Goal: Contribute content: Add original content to the website for others to see

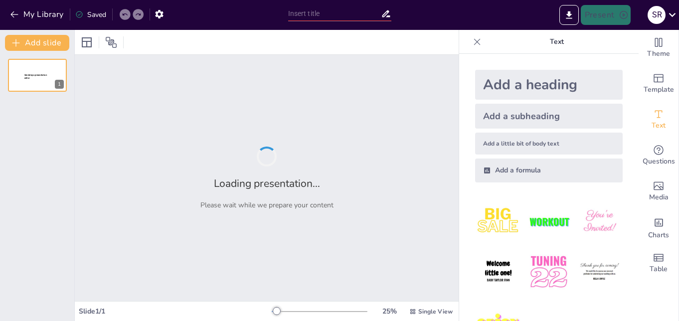
type input "Estructura de una Clase Efectiva: Inicio, Desarrollo y Cierre"
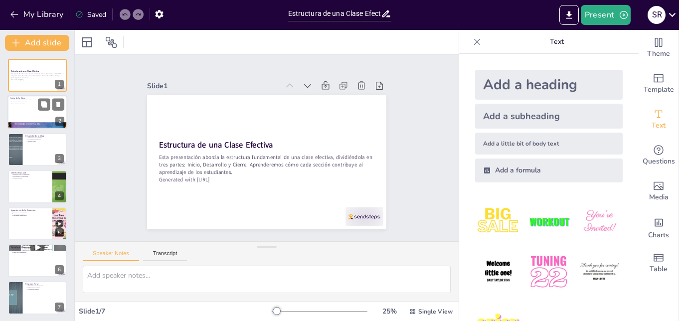
click at [28, 109] on div at bounding box center [37, 113] width 60 height 34
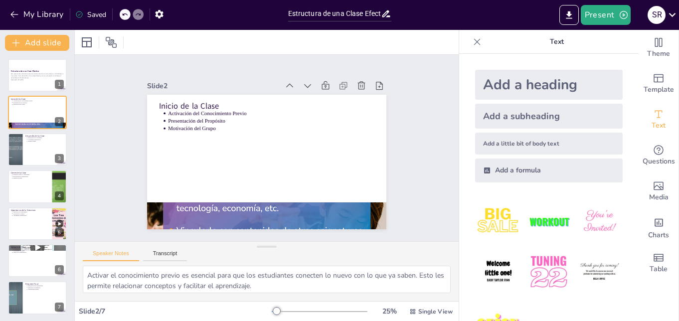
click at [541, 267] on img at bounding box center [549, 272] width 46 height 46
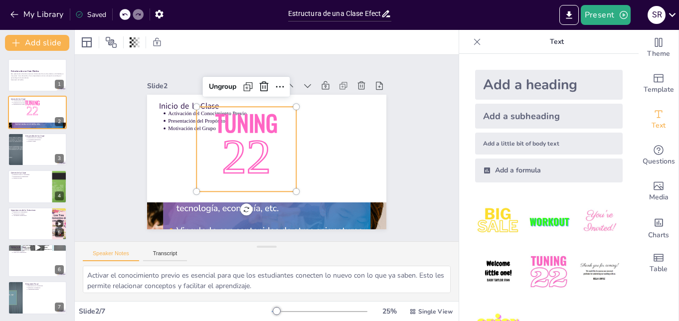
click at [210, 151] on p "22" at bounding box center [245, 148] width 118 height 103
click at [276, 85] on icon at bounding box center [283, 89] width 15 height 15
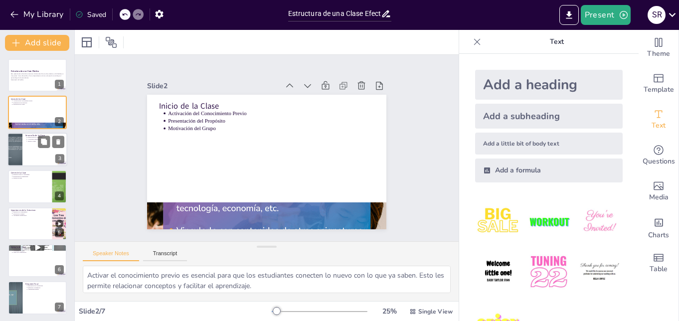
click at [21, 147] on div at bounding box center [15, 150] width 45 height 34
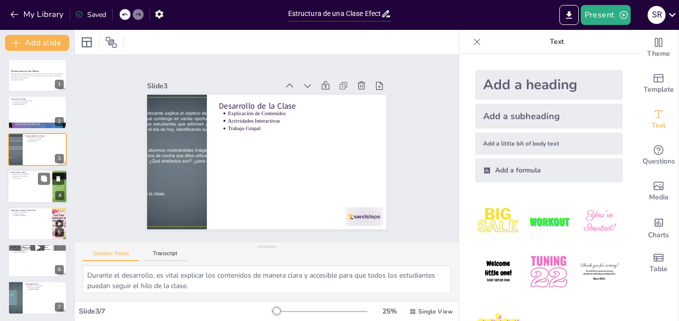
click at [18, 185] on div at bounding box center [37, 187] width 60 height 34
type textarea "Reflexionar sobre lo aprendido ayuda a los estudiantes a consolidar su conocimi…"
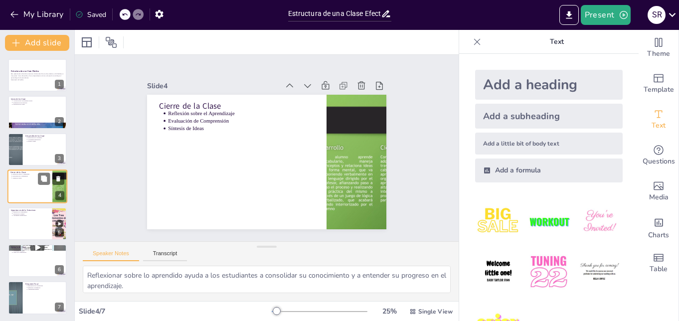
scroll to position [0, 0]
click at [340, 184] on div at bounding box center [342, 197] width 273 height 220
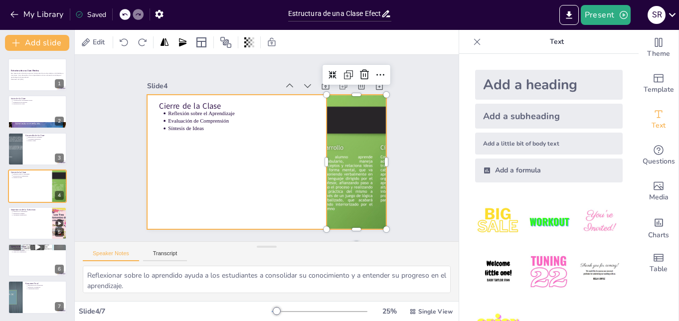
click at [285, 182] on div at bounding box center [264, 162] width 262 height 182
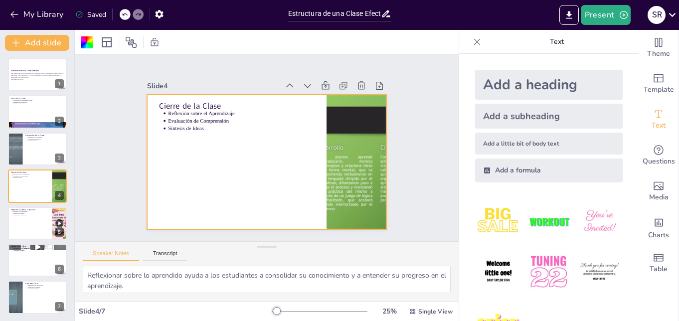
click at [416, 185] on div "Slide 1 Estructura de una Clase Efectiva Esta presentación aborda la estructura…" at bounding box center [267, 148] width 414 height 262
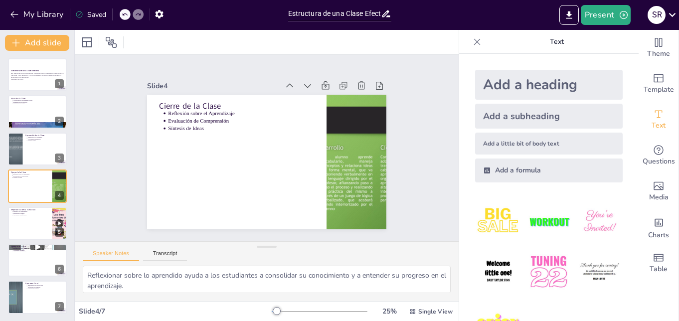
click at [474, 43] on icon at bounding box center [477, 41] width 6 height 6
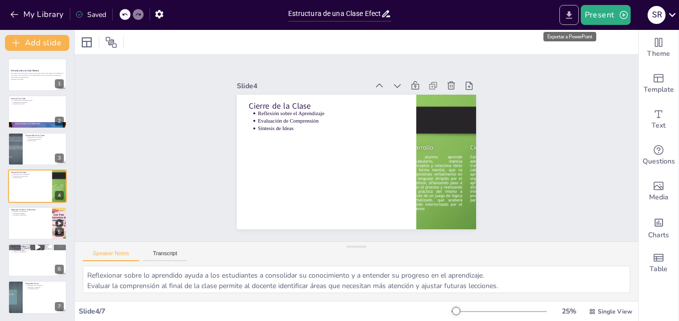
click at [571, 16] on icon "Export to PowerPoint" at bounding box center [569, 14] width 6 height 7
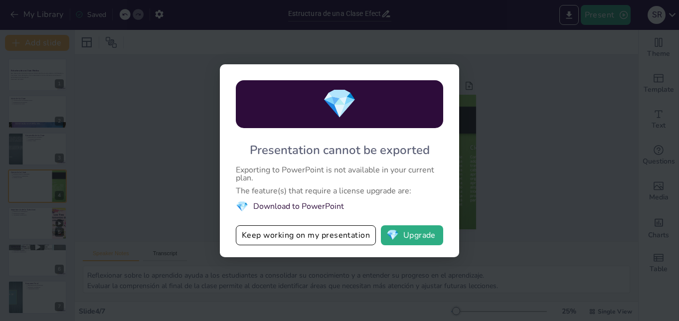
click at [454, 151] on div "💎 Presentation cannot be exported Exporting to PowerPoint is not available in y…" at bounding box center [339, 160] width 239 height 193
click at [398, 236] on span "💎" at bounding box center [393, 235] width 12 height 10
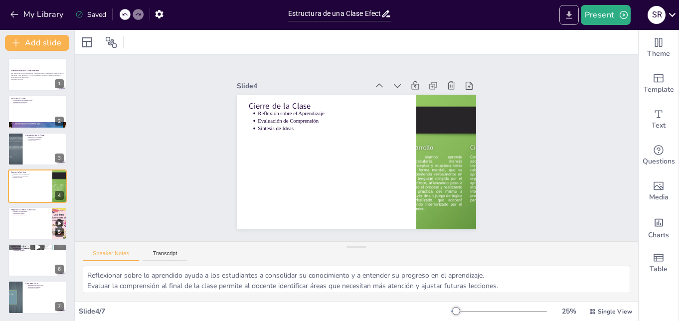
click at [566, 16] on icon "Export to PowerPoint" at bounding box center [569, 15] width 10 height 10
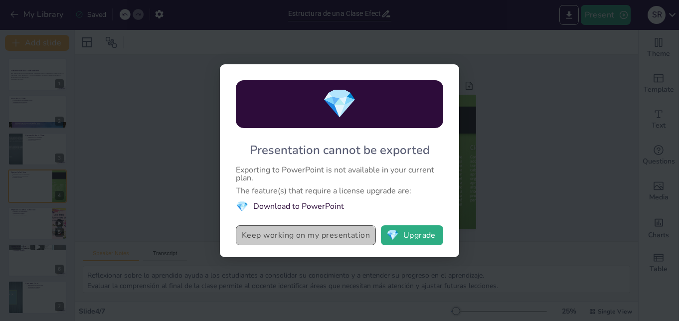
click at [307, 237] on button "Keep working on my presentation" at bounding box center [306, 235] width 140 height 20
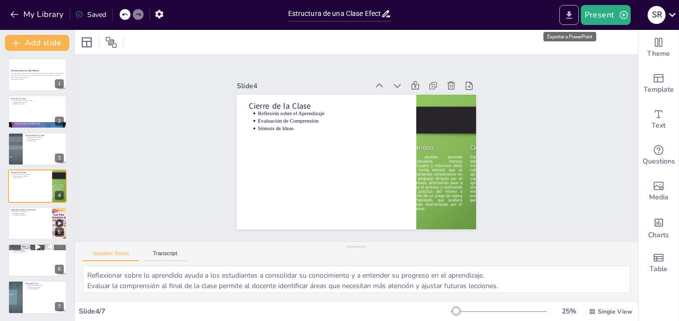
click at [568, 15] on icon "Export to PowerPoint" at bounding box center [569, 15] width 10 height 10
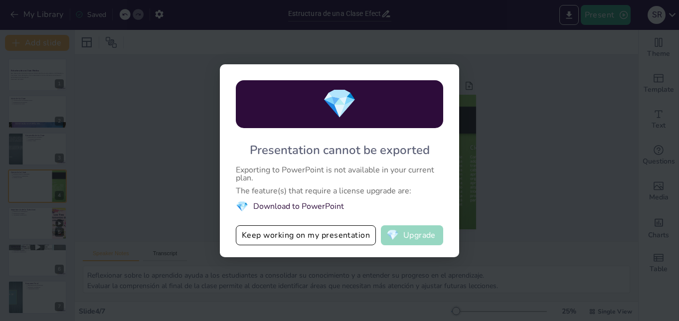
click at [417, 238] on button "💎 Upgrade" at bounding box center [412, 235] width 62 height 20
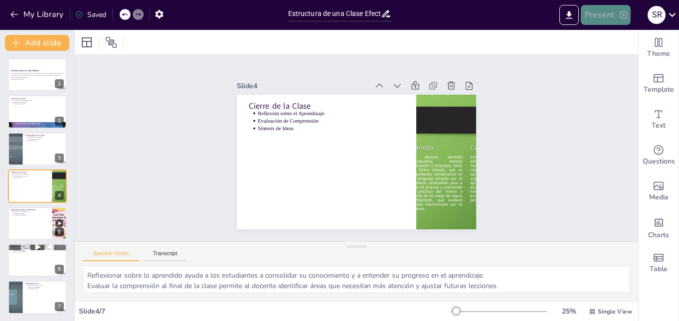
click at [591, 15] on button "Present" at bounding box center [606, 15] width 50 height 20
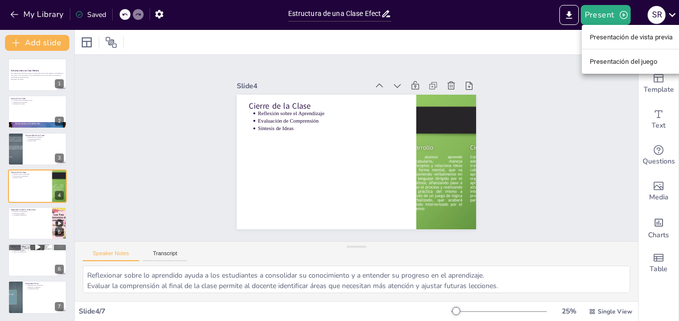
click at [604, 37] on font "Presentación de vista previa" at bounding box center [631, 36] width 83 height 7
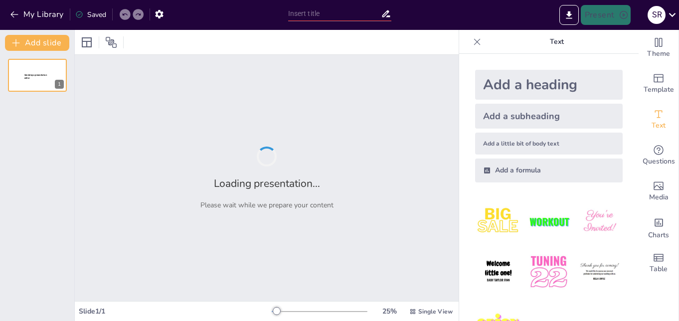
type input "Estructura de una Clase Efectiva: Inicio, Desarrollo y Cierre"
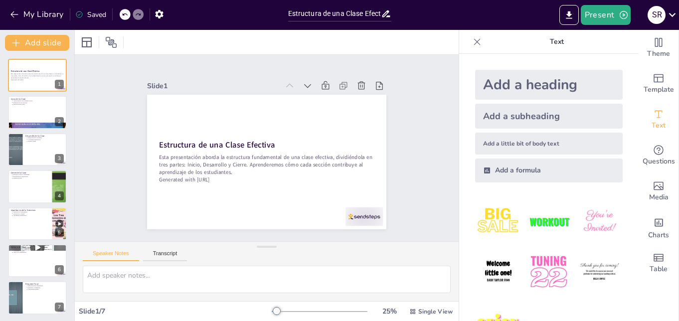
click at [474, 40] on icon at bounding box center [477, 41] width 6 height 6
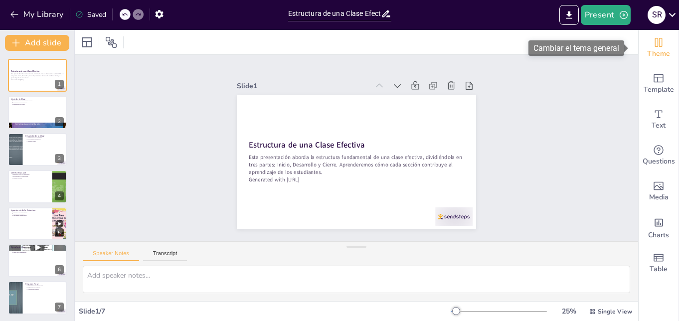
click at [649, 52] on span "Theme" at bounding box center [658, 53] width 23 height 11
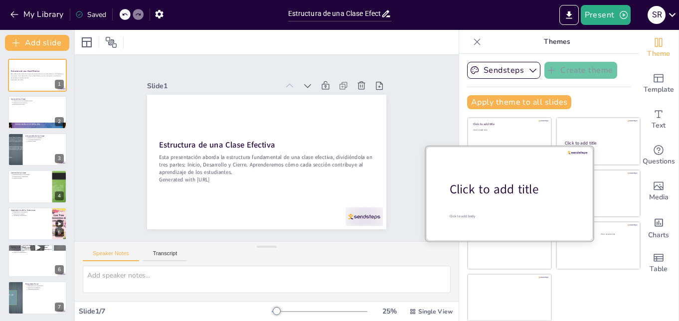
click at [484, 198] on p "Click to add title" at bounding box center [513, 189] width 127 height 17
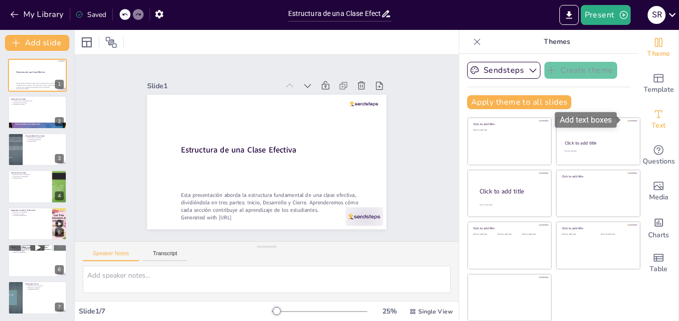
click at [652, 125] on span "Text" at bounding box center [659, 125] width 14 height 11
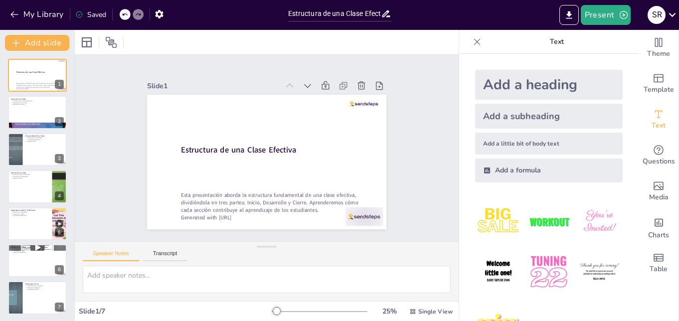
click at [544, 264] on img at bounding box center [549, 272] width 46 height 46
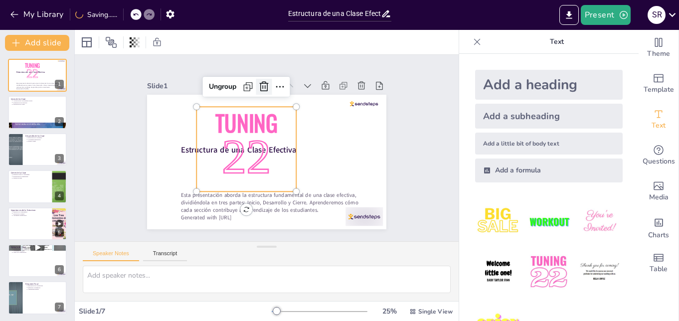
click at [276, 82] on icon at bounding box center [283, 89] width 15 height 15
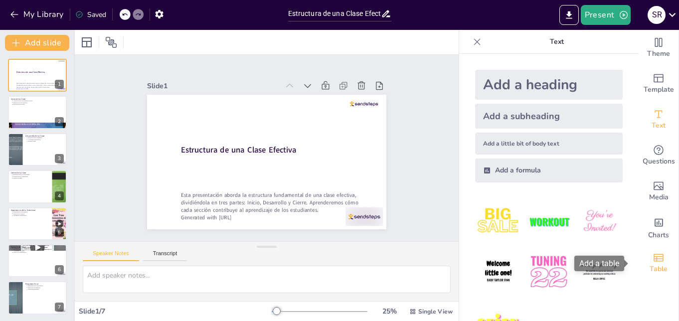
click at [654, 262] on icon "Add a table" at bounding box center [659, 258] width 12 height 12
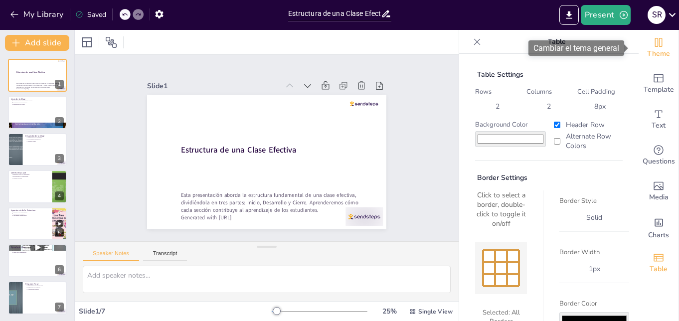
click at [651, 51] on span "Theme" at bounding box center [658, 53] width 23 height 11
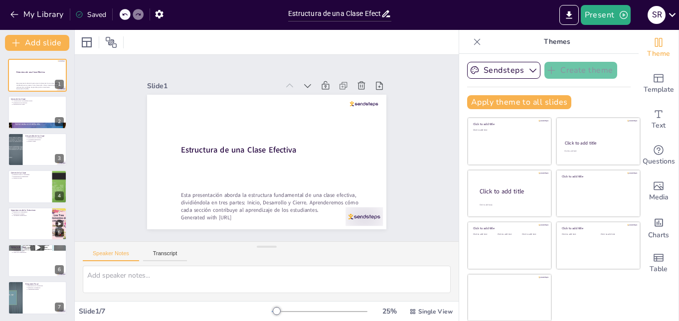
click at [472, 45] on icon at bounding box center [477, 42] width 10 height 10
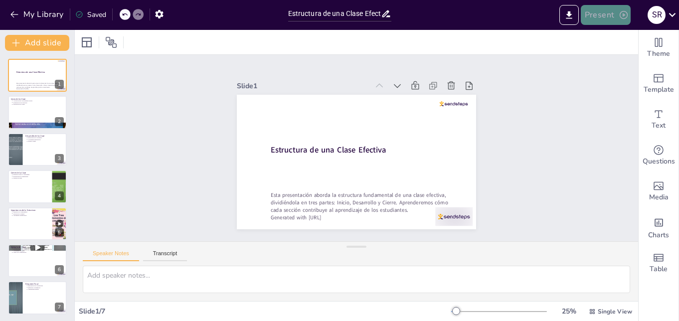
click at [608, 18] on button "Present" at bounding box center [606, 15] width 50 height 20
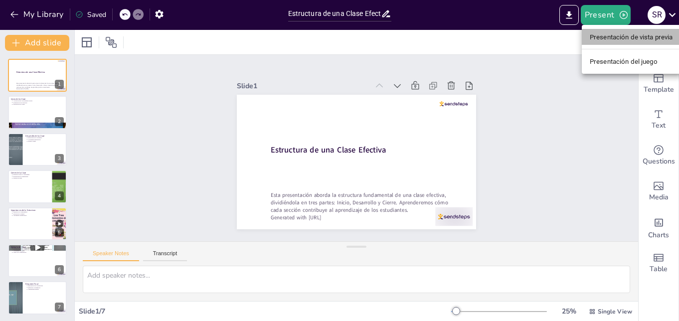
click at [611, 38] on font "Presentación de vista previa" at bounding box center [631, 36] width 83 height 7
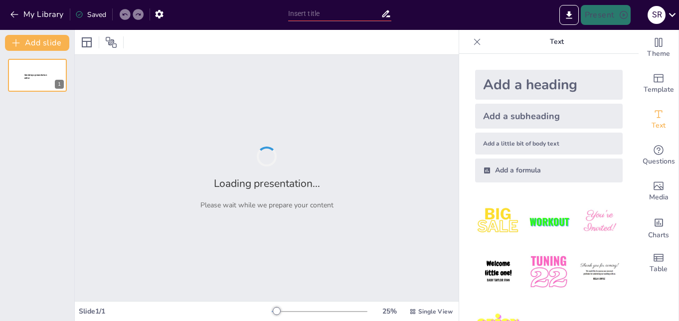
type input "Estructura de una Clase Efectiva: Inicio, Desarrollo y Cierre"
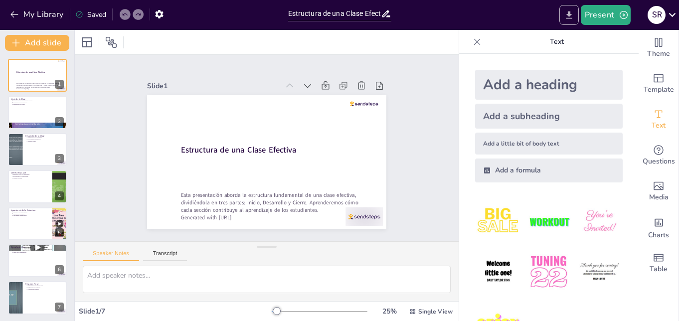
click at [564, 15] on button "Export to PowerPoint" at bounding box center [569, 15] width 19 height 20
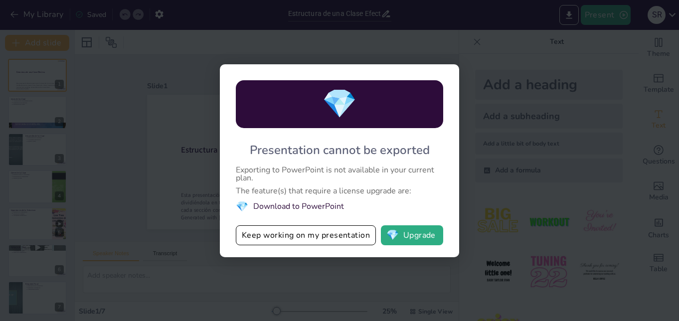
click at [354, 109] on span "💎" at bounding box center [339, 104] width 35 height 38
click at [293, 202] on li "💎 Download to PowerPoint" at bounding box center [339, 206] width 207 height 13
click at [398, 235] on span "💎" at bounding box center [393, 235] width 12 height 10
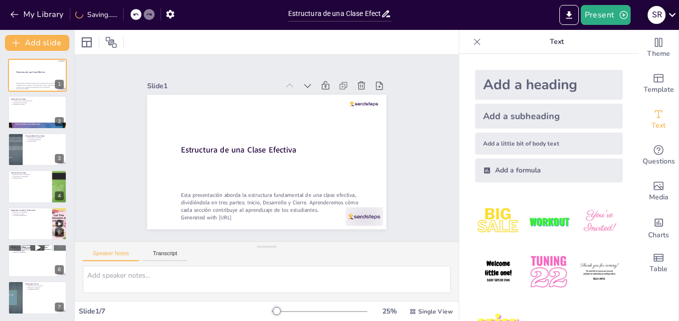
click at [659, 14] on div "S R" at bounding box center [657, 15] width 18 height 18
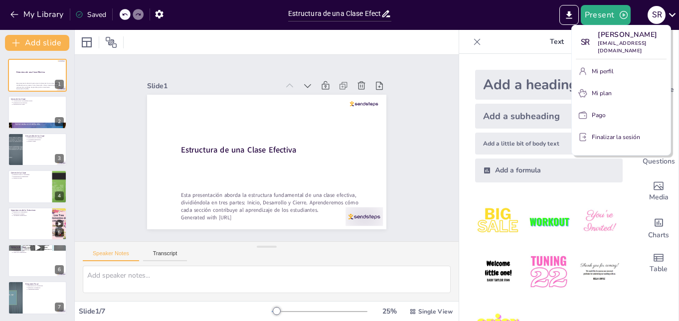
click at [615, 137] on font "Finalizar la sesión" at bounding box center [616, 137] width 48 height 8
